Goal: Task Accomplishment & Management: Manage account settings

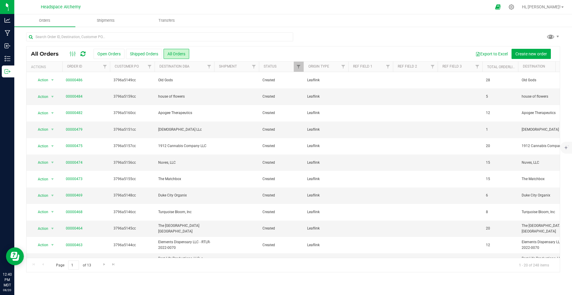
click at [554, 2] on div "Hi, [PERSON_NAME]! Manage Settings Print Settings Support Your Profile Sign Out" at bounding box center [542, 7] width 46 height 10
click at [555, 4] on link "Hi, [PERSON_NAME]!" at bounding box center [542, 7] width 46 height 6
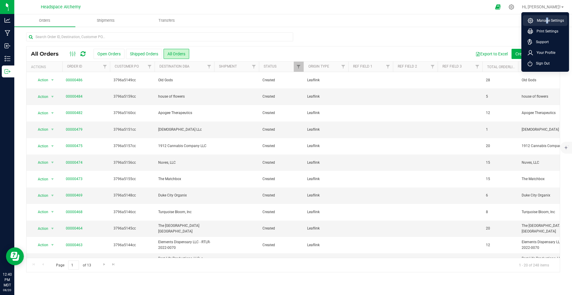
click at [544, 19] on span "Manage Settings" at bounding box center [548, 21] width 31 height 6
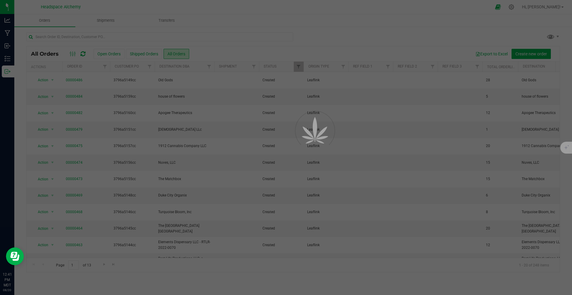
click at [32, 15] on div at bounding box center [286, 147] width 572 height 295
click at [47, 51] on div at bounding box center [286, 147] width 572 height 295
click at [56, 30] on div at bounding box center [286, 147] width 572 height 295
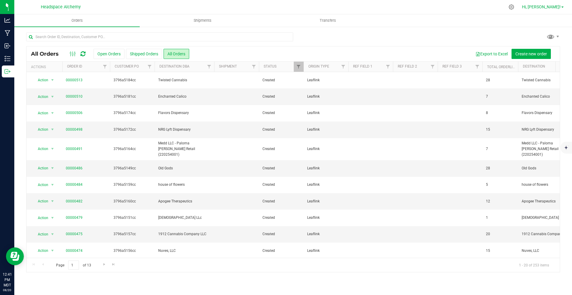
click at [558, 5] on span "Hi, [PERSON_NAME]!" at bounding box center [541, 6] width 39 height 5
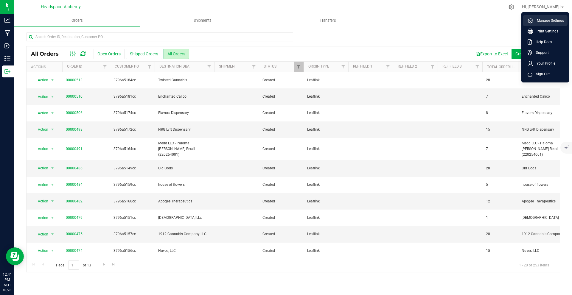
click at [546, 23] on span "Manage Settings" at bounding box center [548, 21] width 31 height 6
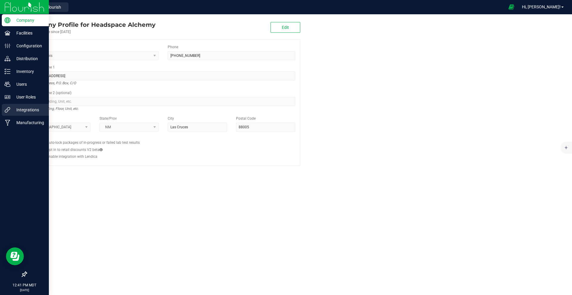
click at [12, 112] on p "Integrations" at bounding box center [28, 109] width 36 height 7
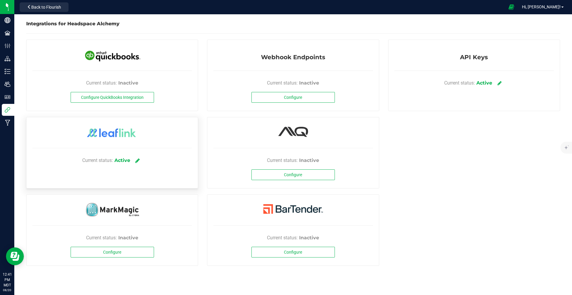
click at [136, 160] on icon at bounding box center [137, 160] width 4 height 5
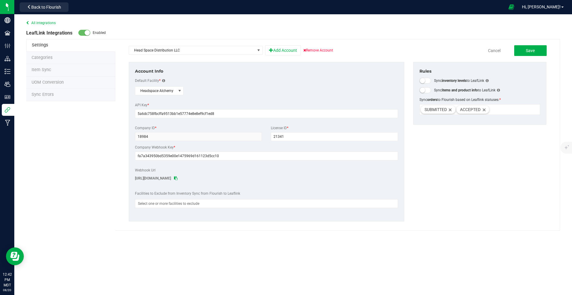
click at [39, 93] on span "Sync Errors" at bounding box center [43, 94] width 22 height 5
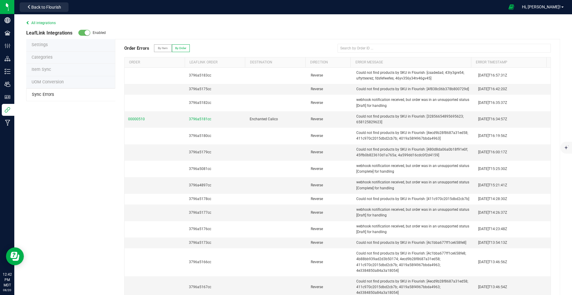
click at [28, 25] on div "All integrations" at bounding box center [293, 22] width 534 height 5
click at [29, 22] on icon at bounding box center [28, 23] width 5 height 4
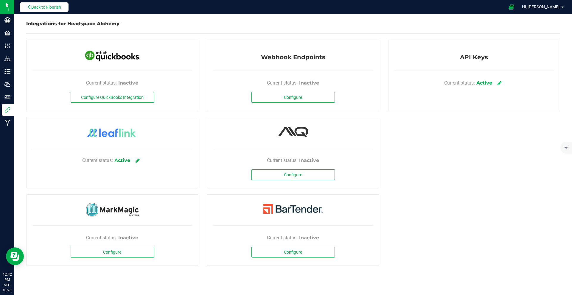
click at [37, 7] on span "Back to Flourish" at bounding box center [46, 7] width 30 height 5
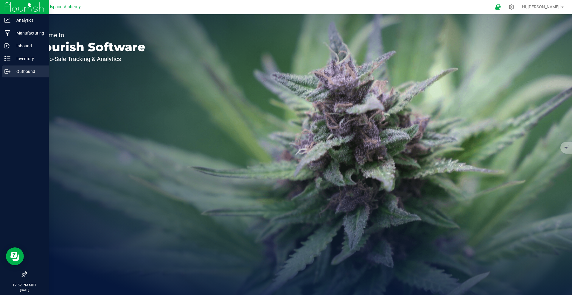
click at [4, 73] on icon at bounding box center [7, 71] width 6 height 6
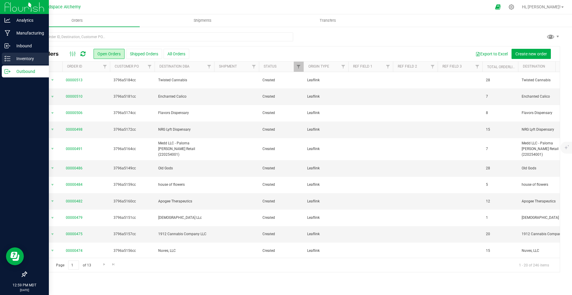
click at [16, 55] on div "Inventory" at bounding box center [25, 59] width 47 height 12
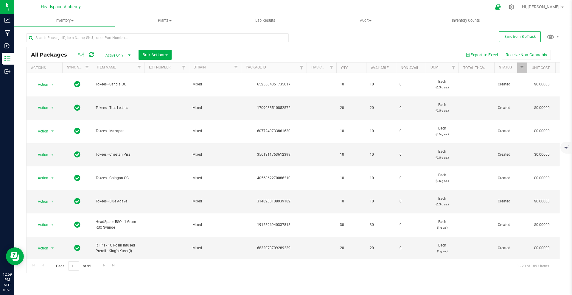
click at [413, 37] on div "All Packages Active Only Active Only Lab Samples Locked All External Internal B…" at bounding box center [293, 151] width 534 height 246
